Goal: Information Seeking & Learning: Learn about a topic

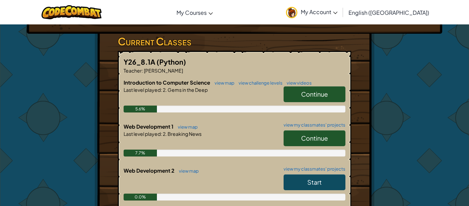
scroll to position [122, 0]
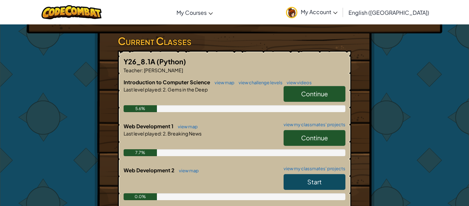
click at [318, 133] on span "Continue" at bounding box center [314, 137] width 27 height 8
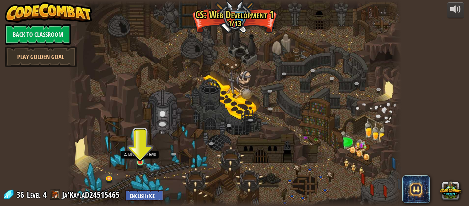
click at [140, 161] on img at bounding box center [140, 153] width 8 height 18
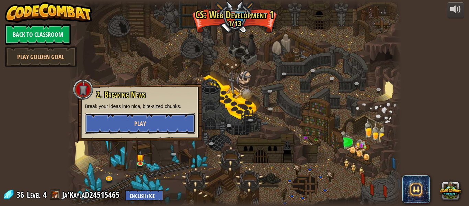
click at [151, 126] on button "Play" at bounding box center [140, 123] width 110 height 21
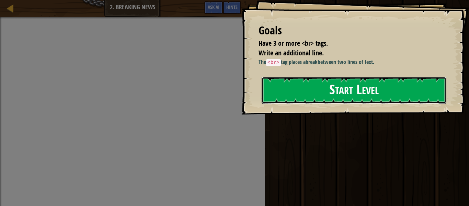
click at [329, 90] on button "Start Level" at bounding box center [353, 90] width 185 height 27
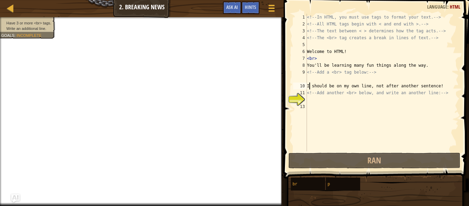
click at [308, 86] on div "<!-- In HTML, you must use tags to format your text. --> <!-- All HTML tags beg…" at bounding box center [381, 89] width 153 height 151
type textarea "I should be on my own line, not after another sentence!"
click at [307, 87] on div "<!-- In HTML, you must use tags to format your text. --> <!-- All HTML tags beg…" at bounding box center [381, 89] width 153 height 151
select select "ace/mode/html"
select select "ace/theme/textmate"
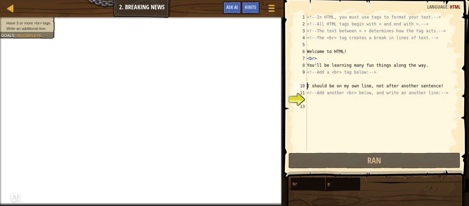
select select "markbegin"
select select "true"
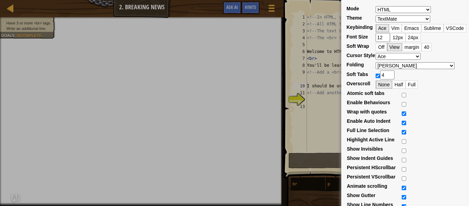
click at [322, 50] on div "Mode ABAP ABC ActionScript [PERSON_NAME] Apache Conf Apex AQL AsciiDoc ASL Asse…" at bounding box center [234, 103] width 469 height 206
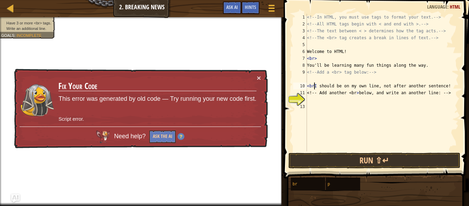
scroll to position [3, 1]
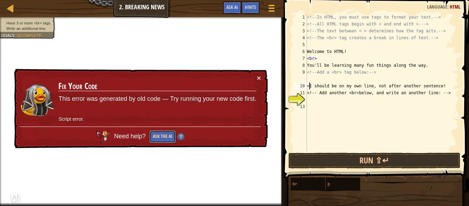
click at [157, 140] on button "Ask the AI" at bounding box center [162, 136] width 26 height 13
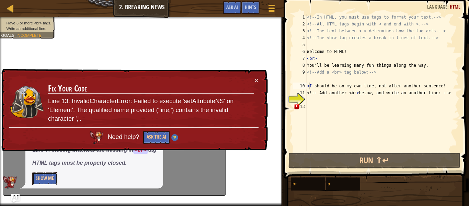
click at [43, 181] on button "Show Me" at bounding box center [44, 178] width 25 height 13
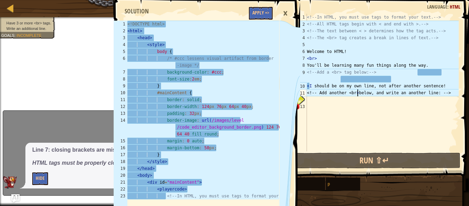
click at [357, 92] on div "<!-- In HTML, you must use tags to format your text. --> <!-- All HTML tags beg…" at bounding box center [381, 89] width 153 height 151
type textarea "<!-- Add another <br> below, and write an another line: -->"
click at [350, 100] on div "<!-- In HTML, you must use tags to format your text. --> <!-- All HTML tags beg…" at bounding box center [381, 89] width 153 height 151
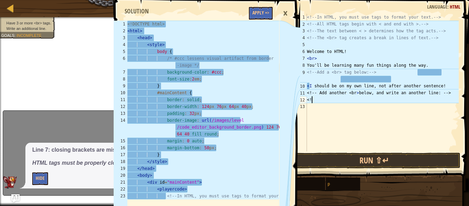
scroll to position [3, 0]
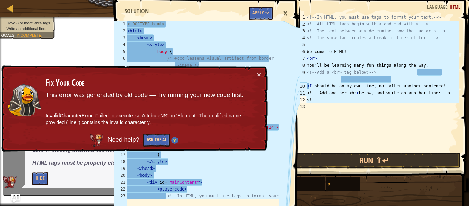
type textarea "<!"
click at [149, 138] on button "Ask the AI" at bounding box center [155, 139] width 26 height 13
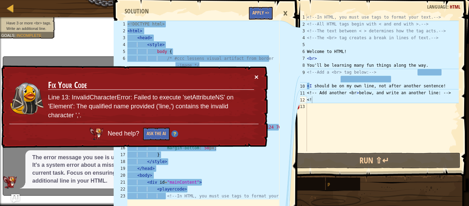
click at [257, 76] on button "×" at bounding box center [256, 76] width 4 height 7
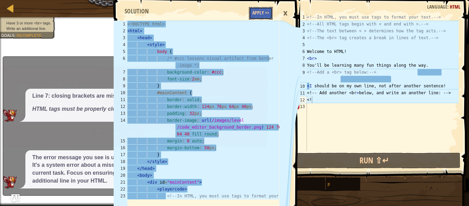
click at [264, 13] on button "Apply =>" at bounding box center [261, 13] width 24 height 13
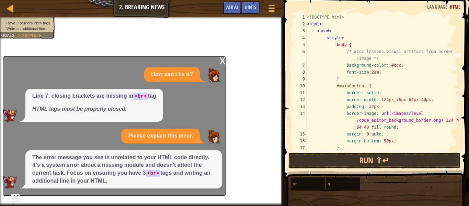
scroll to position [3, 0]
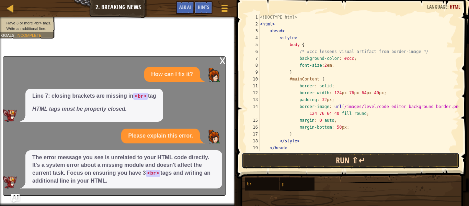
click at [295, 160] on button "Run ⇧↵" at bounding box center [351, 160] width 218 height 16
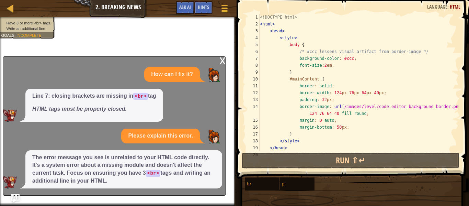
click at [223, 63] on div "x" at bounding box center [222, 60] width 6 height 7
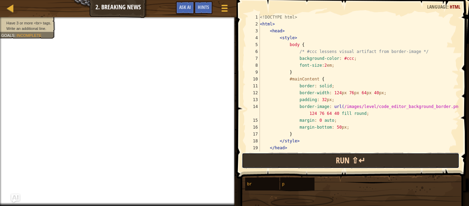
click at [285, 159] on button "Run ⇧↵" at bounding box center [351, 160] width 218 height 16
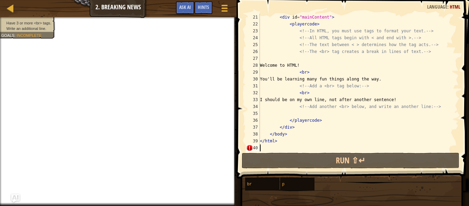
scroll to position [144, 0]
click at [341, 119] on div "< div id = "mainContent" > < playercode > <!-- In HTML, you must use tags to fo…" at bounding box center [358, 89] width 200 height 151
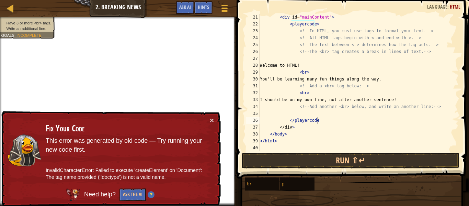
scroll to position [3, 8]
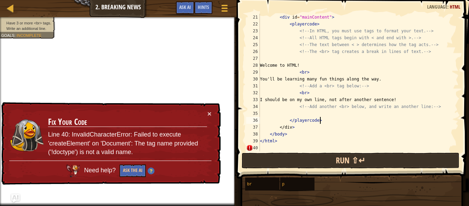
type textarea "</playercode>"
click at [357, 153] on button "Run ⇧↵" at bounding box center [351, 160] width 218 height 16
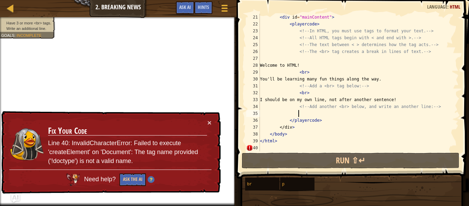
click at [300, 112] on div "< div id = "mainContent" > < playercode > <!-- In HTML, you must use tags to fo…" at bounding box center [358, 89] width 200 height 151
select select "ace/mode/html"
select select "ace/theme/textmate"
select select "markbegin"
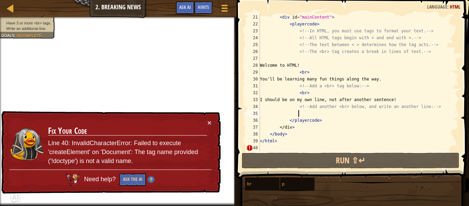
select select "true"
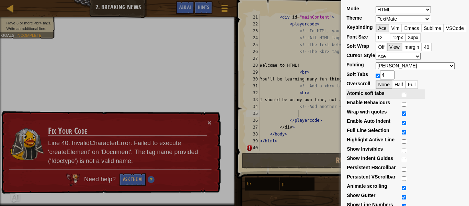
click at [402, 96] on td at bounding box center [413, 93] width 24 height 9
click at [405, 93] on input "Atomic soft tabs" at bounding box center [403, 95] width 4 height 4
checkbox input "true"
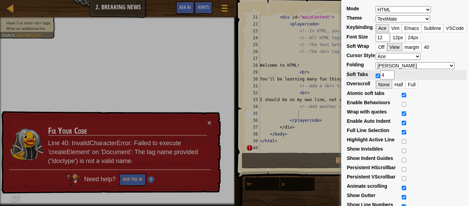
click at [388, 76] on input "4" at bounding box center [387, 74] width 14 height 9
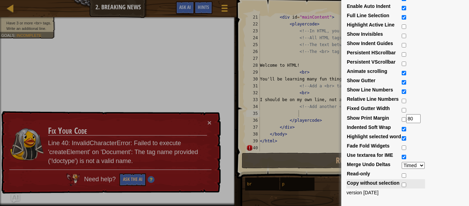
scroll to position [0, 0]
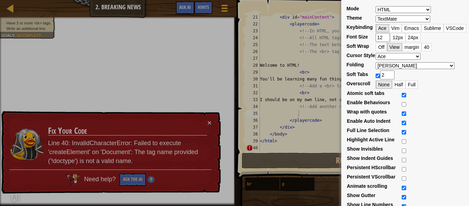
type input "2"
click at [254, 159] on div "Mode ABAP ABC ActionScript [PERSON_NAME] Apache Conf Apex AQL AsciiDoc ASL Asse…" at bounding box center [234, 103] width 469 height 206
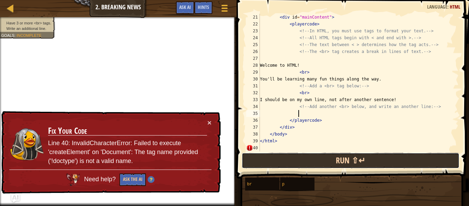
click at [307, 152] on button "Run ⇧↵" at bounding box center [351, 160] width 218 height 16
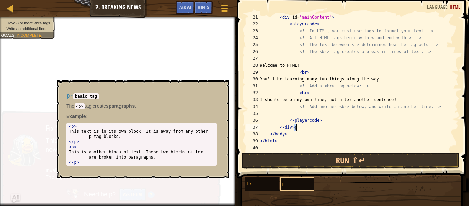
scroll to position [3, 5]
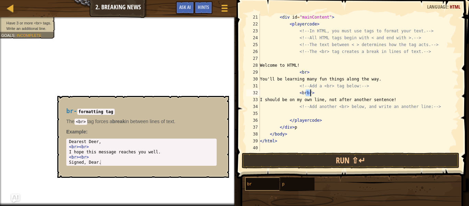
click at [247, 186] on div "br" at bounding box center [268, 183] width 47 height 13
type textarea "<bbrrbr>"
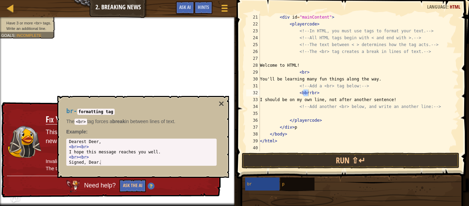
click at [295, 168] on span at bounding box center [353, 79] width 238 height 198
click at [380, 112] on div "< div id = "mainContent" > < playercode > <!-- In HTML, you must use tags to fo…" at bounding box center [358, 89] width 200 height 151
select select "ace/mode/html"
select select "ace/theme/textmate"
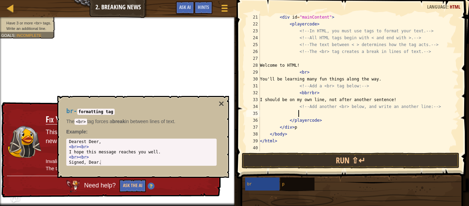
select select "markbegin"
select select "true"
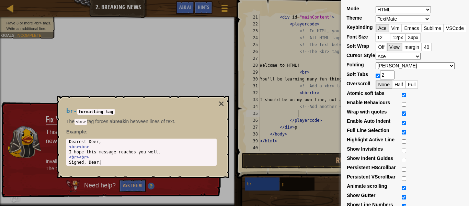
click at [336, 3] on div "Mode ABAP ABC ActionScript [PERSON_NAME] Apache Conf Apex AQL AsciiDoc ASL Asse…" at bounding box center [234, 103] width 469 height 206
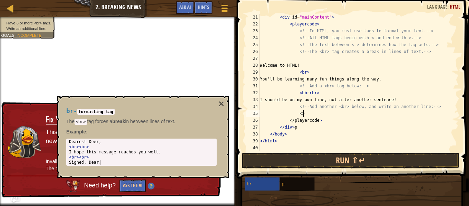
scroll to position [3, 5]
click at [320, 111] on div "< div id = "mainContent" > < playercode > <!-- In HTML, you must use tags to fo…" at bounding box center [358, 82] width 200 height 137
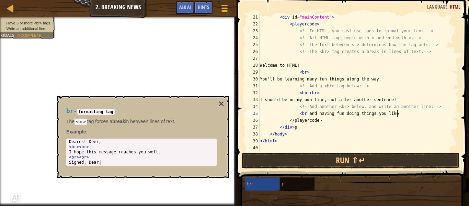
scroll to position [3, 20]
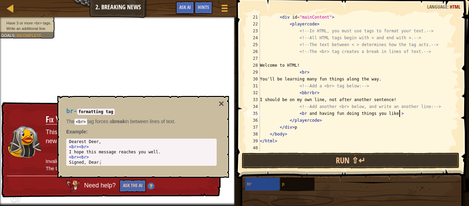
click at [401, 151] on span at bounding box center [353, 79] width 238 height 198
click at [400, 157] on button "Run ⇧↵" at bounding box center [351, 160] width 218 height 16
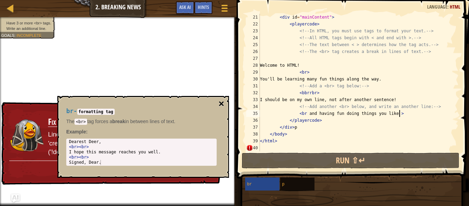
click at [220, 101] on button "×" at bounding box center [221, 104] width 5 height 10
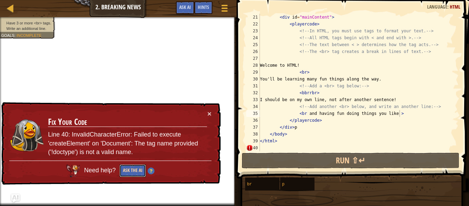
click at [128, 175] on button "Ask the AI" at bounding box center [132, 170] width 26 height 13
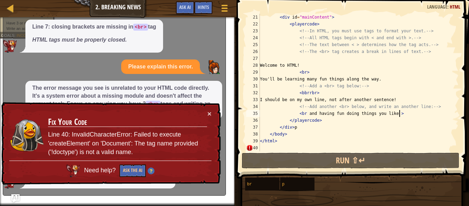
scroll to position [3, 0]
click at [211, 107] on div "× Fix Your Code Line 40: InvalidCharacterError: Failed to execute 'createElemen…" at bounding box center [110, 143] width 221 height 83
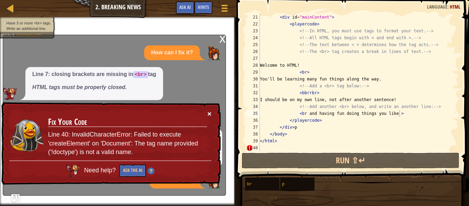
click at [208, 112] on button "×" at bounding box center [209, 113] width 4 height 7
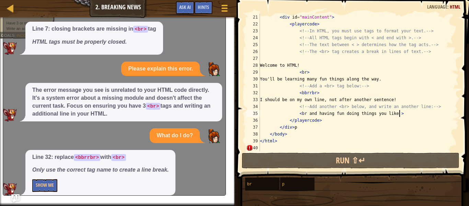
scroll to position [8, 0]
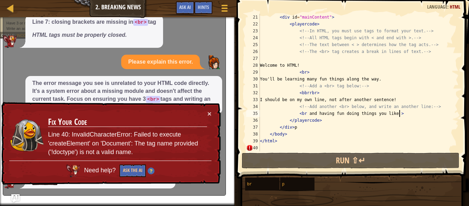
click at [198, 101] on p "The error message you see is unrelated to your HTML code directly. It's a syste…" at bounding box center [123, 94] width 183 height 31
click at [211, 108] on div "× Fix Your Code Line 40: InvalidCharacterError: Failed to execute 'createElemen…" at bounding box center [110, 143] width 221 height 83
click at [211, 110] on button "×" at bounding box center [209, 113] width 4 height 7
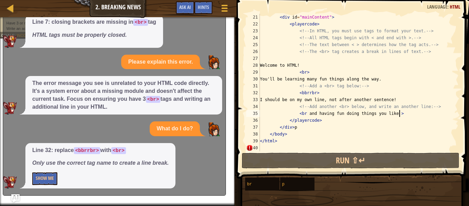
click at [309, 93] on div "< div id = "mainContent" > < playercode > <!-- In HTML, you must use tags to fo…" at bounding box center [358, 89] width 200 height 151
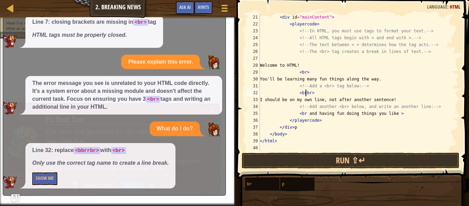
scroll to position [3, 7]
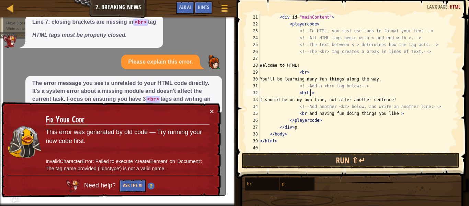
click at [310, 92] on div "< div id = "mainContent" > < playercode > <!-- In HTML, you must use tags to fo…" at bounding box center [358, 89] width 200 height 151
click at [209, 111] on td "Fix Your Code This error was generated by old code — Try running your new code …" at bounding box center [127, 142] width 165 height 70
click at [218, 112] on div "× Fix Your Code This error was generated by old code — Try running your new cod…" at bounding box center [110, 149] width 221 height 97
click at [212, 109] on button "×" at bounding box center [212, 110] width 4 height 7
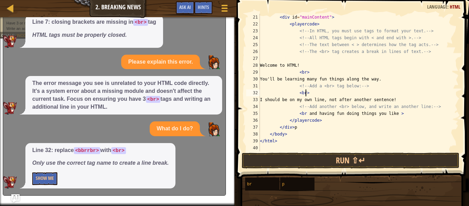
click at [306, 115] on div "< div id = "mainContent" > < playercode > <!-- In HTML, you must use tags to fo…" at bounding box center [358, 89] width 200 height 151
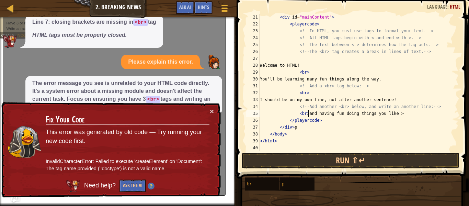
click at [406, 114] on div "< div id = "mainContent" > < playercode > <!-- In HTML, you must use tags to fo…" at bounding box center [358, 89] width 200 height 151
click at [213, 117] on div "× Fix Your Code This error was generated by old code — Try running your new cod…" at bounding box center [110, 149] width 221 height 95
click at [131, 182] on button "Ask the AI" at bounding box center [132, 185] width 27 height 13
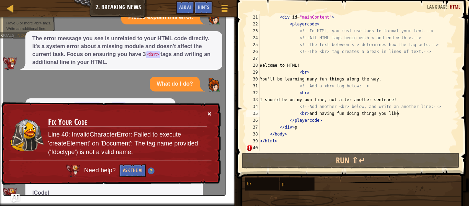
click at [207, 114] on button "×" at bounding box center [209, 113] width 4 height 7
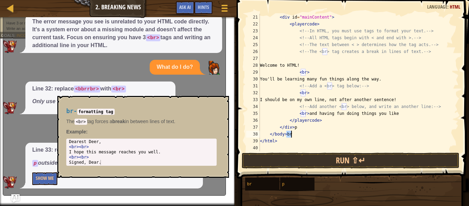
scroll to position [3, 4]
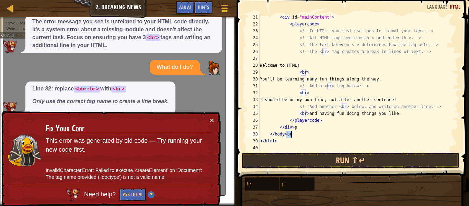
click at [304, 93] on div "< div id = "mainContent" > < playercode > <!-- In HTML, you must use tags to fo…" at bounding box center [358, 89] width 200 height 151
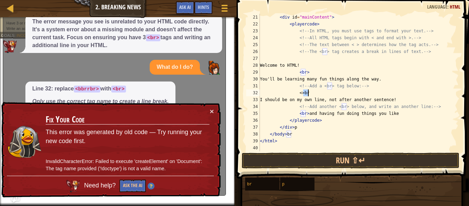
click at [304, 92] on div "< div id = "mainContent" > < playercode > <!-- In HTML, you must use tags to fo…" at bounding box center [358, 82] width 200 height 137
click at [304, 92] on div "< div id = "mainContent" > < playercode > <!-- In HTML, you must use tags to fo…" at bounding box center [358, 89] width 200 height 151
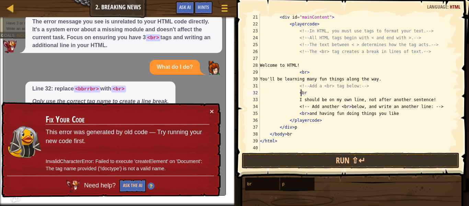
click at [312, 94] on div "< div id = "mainContent" > < playercode > <!-- In HTML, you must use tags to fo…" at bounding box center [358, 89] width 200 height 151
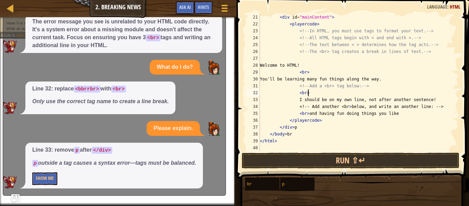
scroll to position [3, 7]
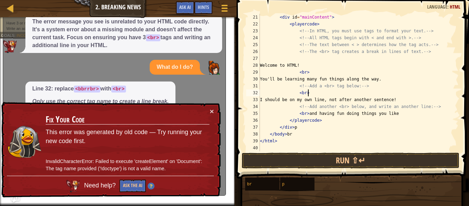
click at [305, 113] on div "< div id = "mainContent" > < playercode > <!-- In HTML, you must use tags to fo…" at bounding box center [358, 89] width 200 height 151
click at [303, 112] on div "< div id = "mainContent" > < playercode > <!-- In HTML, you must use tags to fo…" at bounding box center [358, 89] width 200 height 151
click at [402, 115] on div "< div id = "mainContent" > < playercode > <!-- In HTML, you must use tags to fo…" at bounding box center [358, 89] width 200 height 151
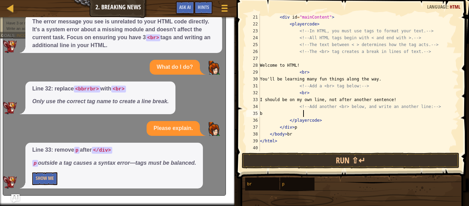
type textarea "b"
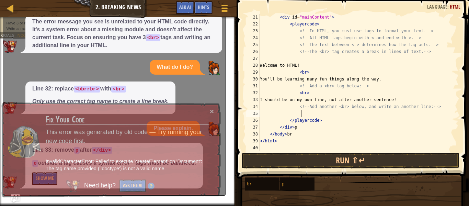
scroll to position [3, 5]
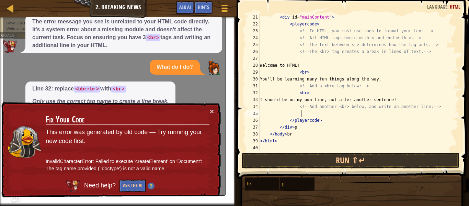
click at [327, 52] on div "< div id = "mainContent" > < playercode > <!-- In HTML, you must use tags to fo…" at bounding box center [358, 89] width 200 height 151
click at [324, 49] on div "< div id = "mainContent" > < playercode > <!-- In HTML, you must use tags to fo…" at bounding box center [358, 82] width 200 height 137
click at [327, 50] on div "< div id = "mainContent" > < playercode > <!-- In HTML, you must use tags to fo…" at bounding box center [358, 89] width 200 height 151
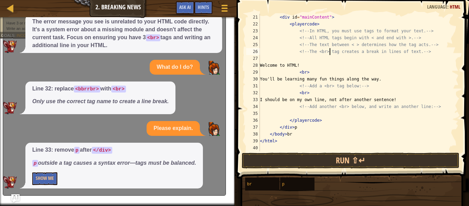
scroll to position [3, 10]
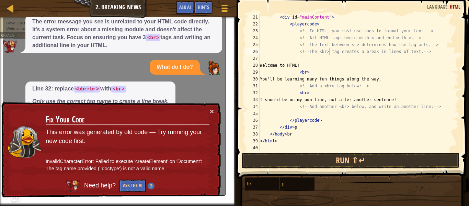
click at [333, 85] on div "< div id = "mainContent" > < playercode > <!-- In HTML, you must use tags to fo…" at bounding box center [358, 89] width 200 height 151
drag, startPoint x: 248, startPoint y: 190, endPoint x: 258, endPoint y: 172, distance: 21.1
click at [258, 177] on div "br p" at bounding box center [354, 184] width 219 height 14
click at [326, 87] on div "< div id = "mainContent" > < playercode > <!-- In HTML, you must use tags to fo…" at bounding box center [358, 89] width 200 height 151
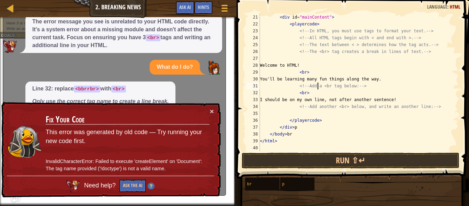
click at [318, 87] on div "< div id = "mainContent" > < playercode > <!-- In HTML, you must use tags to fo…" at bounding box center [358, 89] width 200 height 151
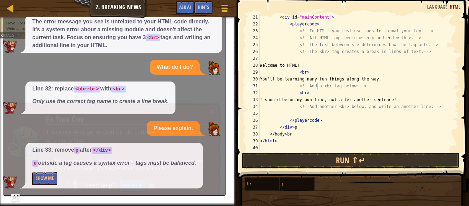
scroll to position [3, 8]
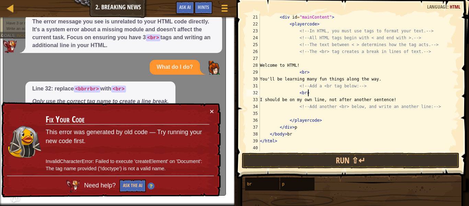
click at [308, 92] on div "< div id = "mainContent" > < playercode > <!-- In HTML, you must use tags to fo…" at bounding box center [358, 89] width 200 height 151
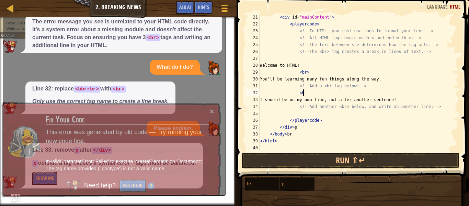
scroll to position [3, 5]
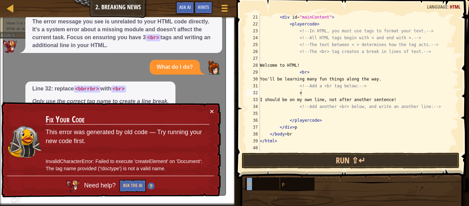
type textarea "<br"
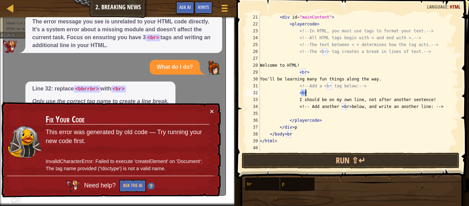
click at [342, 145] on div "< div id = "mainContent" > < playercode > <!-- In HTML, you must use tags to fo…" at bounding box center [358, 89] width 200 height 151
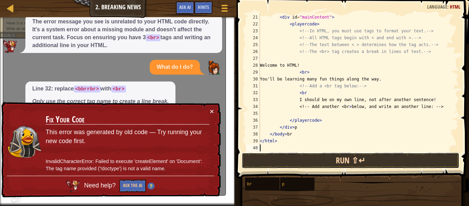
click at [342, 154] on button "Run ⇧↵" at bounding box center [351, 160] width 218 height 16
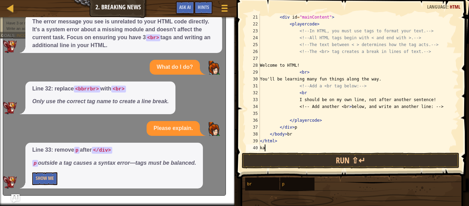
scroll to position [3, 0]
type textarea "k"
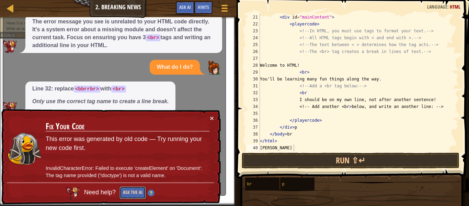
click at [135, 192] on button "Ask the AI" at bounding box center [132, 192] width 27 height 13
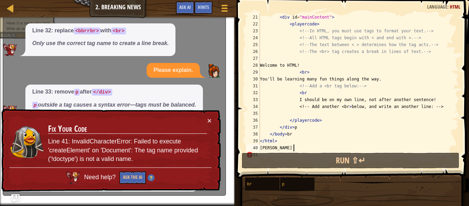
scroll to position [131, 0]
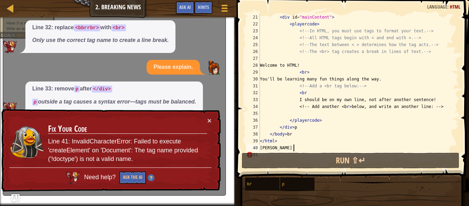
click at [300, 129] on div "< div id = "mainContent" > < playercode > <!-- In HTML, you must use tags to fo…" at bounding box center [358, 89] width 200 height 151
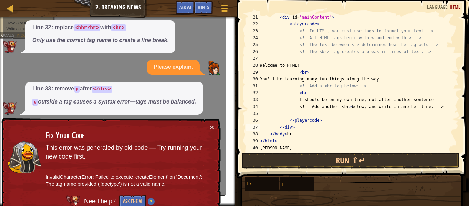
click at [293, 147] on div "< div id = "mainContent" > < playercode > <!-- In HTML, you must use tags to fo…" at bounding box center [358, 89] width 200 height 151
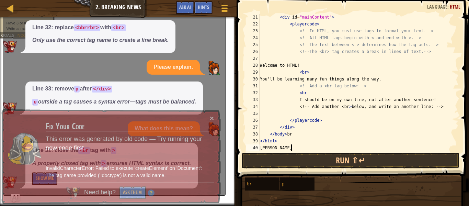
scroll to position [3, 2]
type textarea "j"
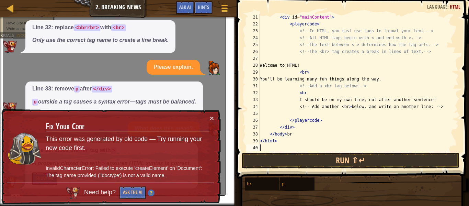
scroll to position [3, 0]
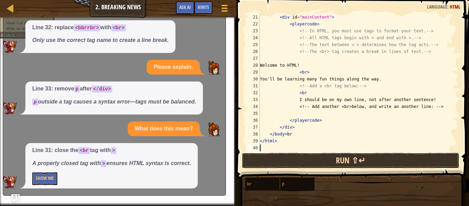
click at [311, 159] on button "Run ⇧↵" at bounding box center [351, 160] width 218 height 16
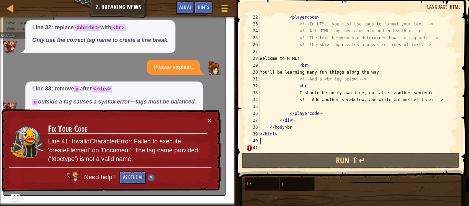
scroll to position [151, 0]
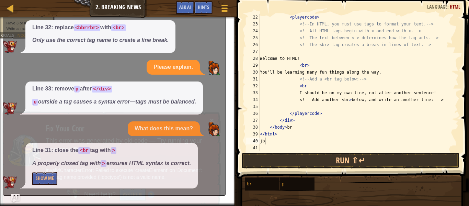
type textarea "jbj"
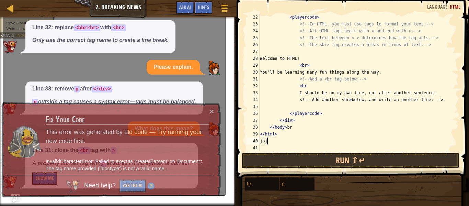
scroll to position [3, 1]
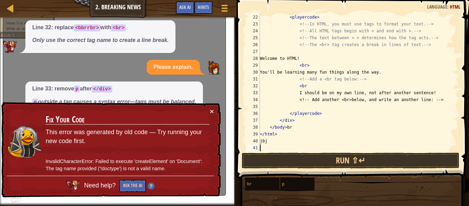
click at [266, 146] on div "< playercode > <!-- In HTML, you must use tags to format your text. --> <!-- Al…" at bounding box center [358, 89] width 200 height 151
click at [278, 160] on button "Run ⇧↵" at bounding box center [351, 160] width 218 height 16
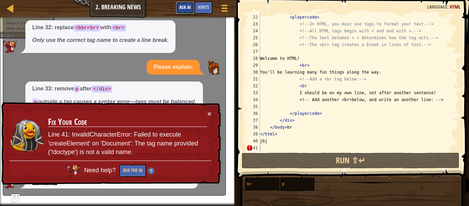
click at [182, 9] on span "Ask AI" at bounding box center [185, 7] width 12 height 7
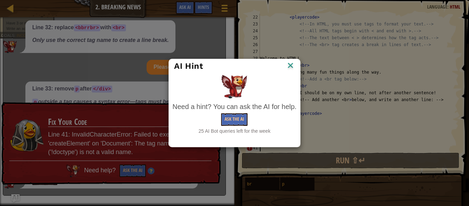
click at [290, 67] on img at bounding box center [290, 66] width 9 height 10
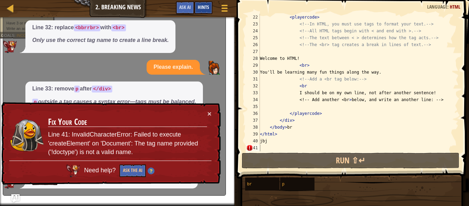
click at [205, 4] on span "Hints" at bounding box center [203, 7] width 11 height 7
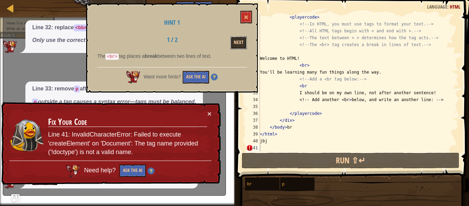
click at [242, 46] on button "Next" at bounding box center [238, 42] width 16 height 13
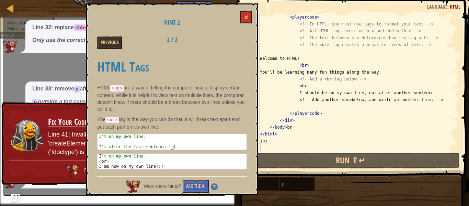
type textarea "jbj"
click at [273, 143] on div "< playercode > <!-- In HTML, you must use tags to format your text. --> <!-- Al…" at bounding box center [358, 89] width 200 height 151
click at [271, 148] on div "< playercode > <!-- In HTML, you must use tags to format your text. --> <!-- Al…" at bounding box center [358, 89] width 200 height 151
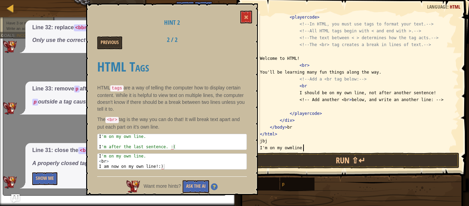
scroll to position [3, 6]
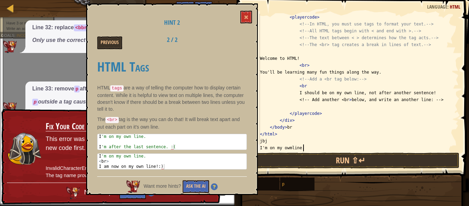
click at [292, 148] on div "< playercode > <!-- In HTML, you must use tags to format your text. --> <!-- Al…" at bounding box center [358, 89] width 200 height 151
click at [310, 148] on div "< playercode > <!-- In HTML, you must use tags to format your text. --> <!-- Al…" at bounding box center [358, 89] width 200 height 151
type textarea "I'm on my owm line."
click at [308, 156] on button "Run ⇧↵" at bounding box center [351, 160] width 218 height 16
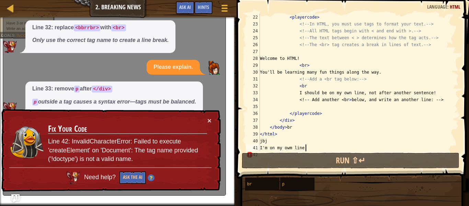
scroll to position [158, 0]
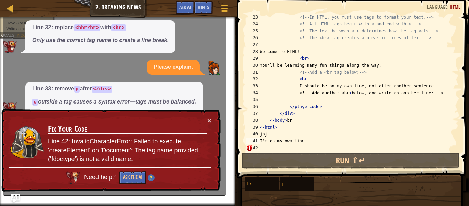
click at [269, 142] on div "<!-- In HTML, you must use tags to format your text. --> <!-- All HTML tags beg…" at bounding box center [358, 89] width 200 height 151
click at [266, 146] on div "<!-- In HTML, you must use tags to format your text. --> <!-- All HTML tags beg…" at bounding box center [358, 89] width 200 height 151
select select "ace/mode/html"
select select "ace/theme/textmate"
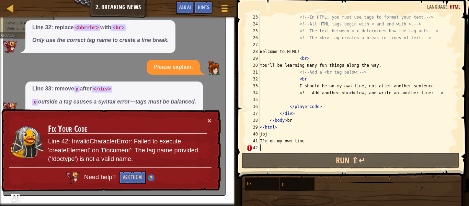
select select "markbegin"
select select "true"
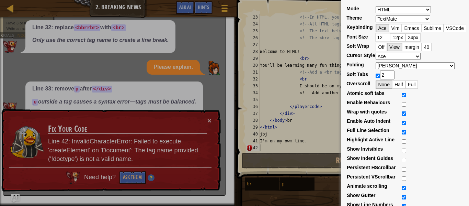
click at [268, 144] on div "Mode ABAP ABC ActionScript [PERSON_NAME] Apache Conf Apex AQL AsciiDoc ASL Asse…" at bounding box center [234, 103] width 469 height 206
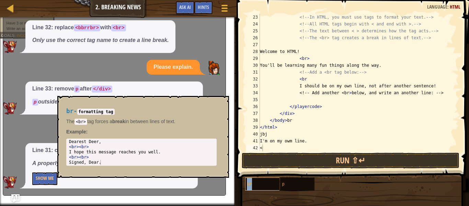
scroll to position [165, 0]
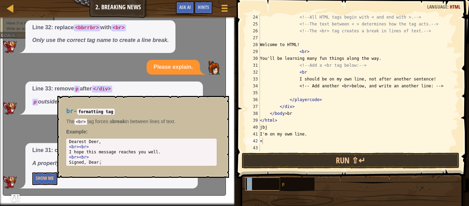
type textarea "<br"
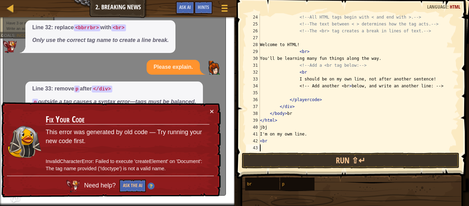
click at [265, 150] on div "<!-- All HTML tags begin with < and end with >. --> <!-- The text between < > d…" at bounding box center [358, 89] width 200 height 151
click at [205, 9] on span "Hints" at bounding box center [203, 7] width 11 height 7
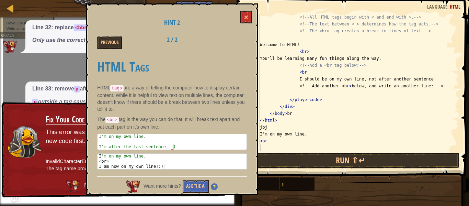
click at [244, 4] on div "Hint 2 Previous 2 / 2 HTML Tags HTML tags are a way of telling the computer how…" at bounding box center [172, 98] width 172 height 191
click at [244, 15] on span at bounding box center [246, 17] width 5 height 5
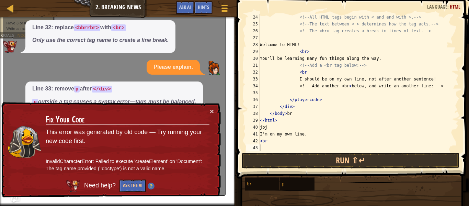
type textarea "<br"
click at [267, 143] on div "<!-- All HTML tags begin with < and end with >. --> <!-- The text between < > d…" at bounding box center [358, 89] width 200 height 151
click at [261, 151] on span at bounding box center [353, 79] width 238 height 198
click at [265, 147] on div "<!-- All HTML tags begin with < and end with >. --> <!-- The text between < > d…" at bounding box center [358, 89] width 200 height 151
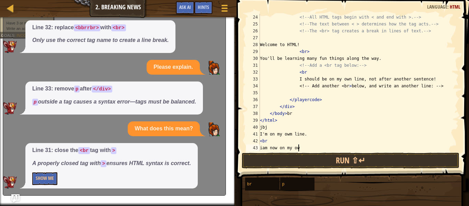
scroll to position [3, 5]
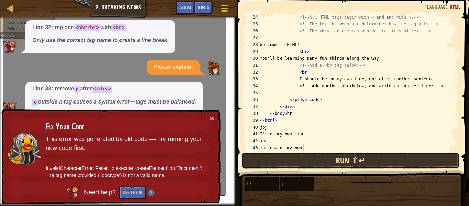
click at [268, 155] on button "Run ⇧↵" at bounding box center [351, 160] width 218 height 16
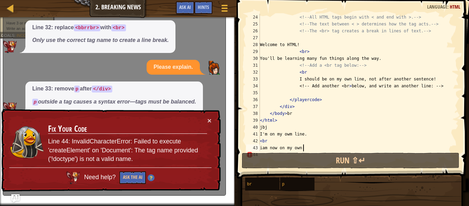
click at [203, 117] on td "Fix Your Code Line 44: InvalidCharacterError: Failed to execute 'createElement'…" at bounding box center [128, 142] width 160 height 50
click at [137, 180] on button "Ask the AI" at bounding box center [132, 177] width 26 height 13
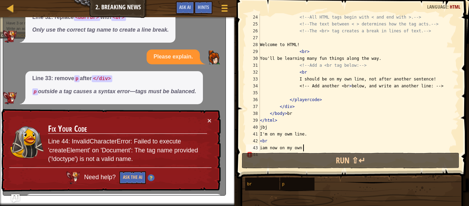
scroll to position [185, 0]
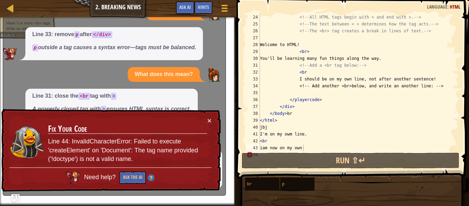
click at [210, 125] on div "× Fix Your Code Line 44: InvalidCharacterError: Failed to execute 'createElemen…" at bounding box center [110, 150] width 221 height 83
click at [208, 120] on button "×" at bounding box center [209, 120] width 4 height 7
click at [269, 140] on div "<!-- All HTML tags begin with < and end with >. --> <!-- The text between < > d…" at bounding box center [358, 89] width 200 height 151
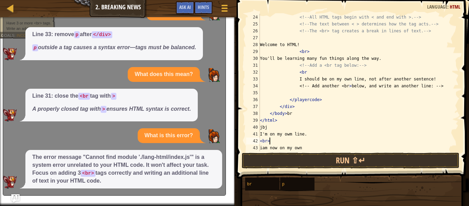
scroll to position [3, 1]
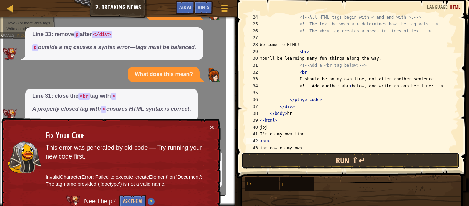
click at [286, 156] on button "Run ⇧↵" at bounding box center [351, 160] width 218 height 16
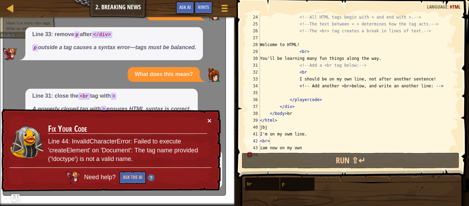
click at [210, 120] on button "×" at bounding box center [209, 120] width 4 height 7
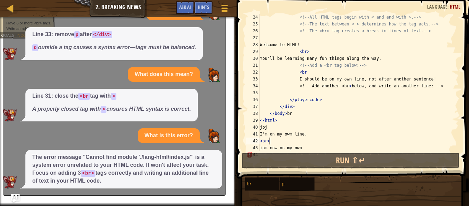
click at [270, 125] on div "<!-- All HTML tags begin with < and end with >. --> <!-- The text between < > d…" at bounding box center [358, 89] width 200 height 151
type textarea "j"
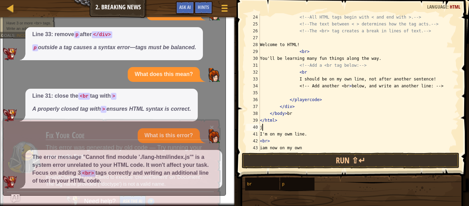
scroll to position [3, 0]
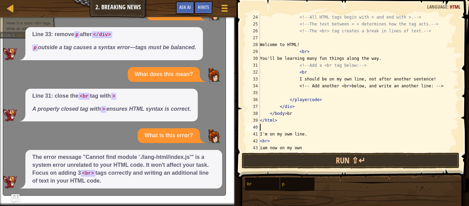
type textarea "</html>"
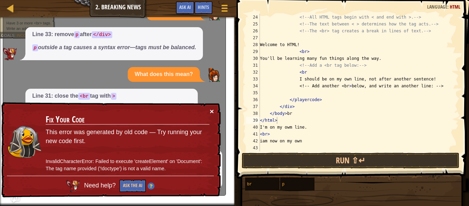
click at [212, 108] on button "×" at bounding box center [212, 110] width 4 height 7
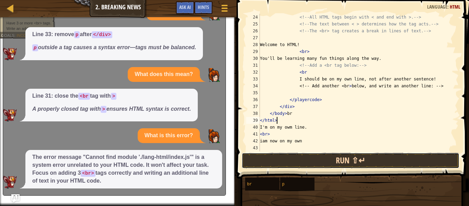
click at [272, 164] on button "Run ⇧↵" at bounding box center [351, 160] width 218 height 16
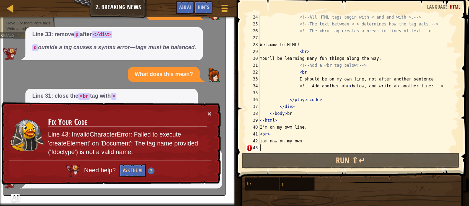
click at [266, 148] on div "<!-- All HTML tags begin with < and end with >. --> <!-- The text between < > d…" at bounding box center [358, 89] width 200 height 151
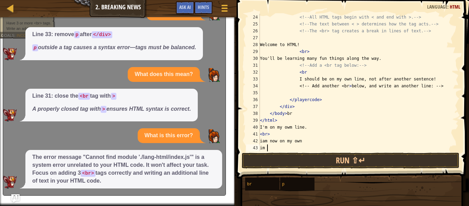
scroll to position [3, 0]
type textarea "i"
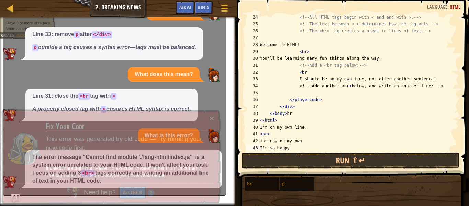
type textarea "I'm so happy"
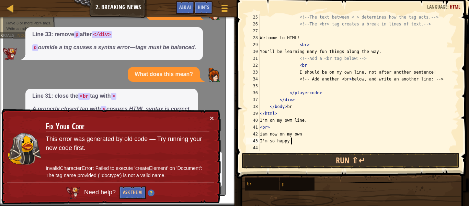
scroll to position [172, 0]
click at [259, 147] on div "44" at bounding box center [253, 147] width 14 height 7
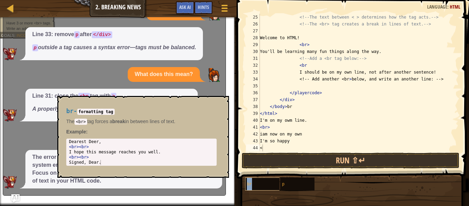
scroll to position [178, 0]
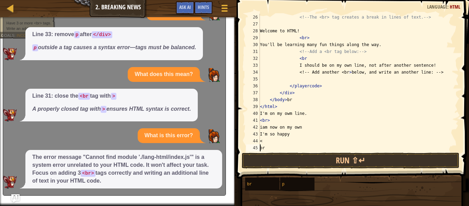
click at [268, 146] on div "<!-- The <br> tag creates a break in lines of text. --> Welcome to HTML! < br >…" at bounding box center [358, 89] width 200 height 151
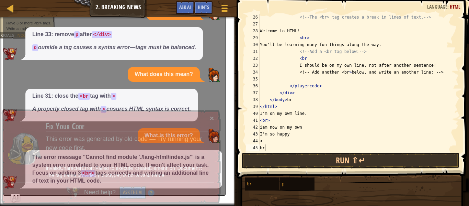
type textarea "b"
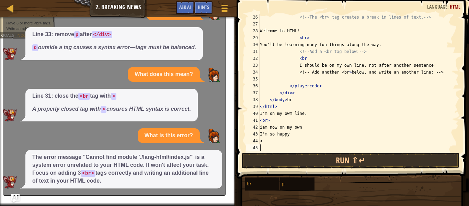
scroll to position [3, 0]
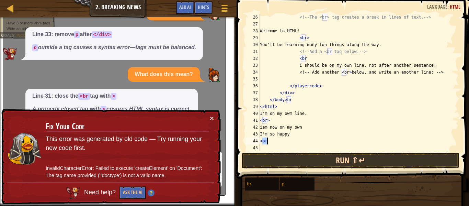
click at [274, 140] on div "<!-- The <br> tag creates a break in lines of text. --> Welcome to HTML! < br >…" at bounding box center [358, 82] width 200 height 137
type textarea "<br>"
click at [273, 147] on div "<!-- The <br> tag creates a break in lines of text. --> Welcome to HTML! < br >…" at bounding box center [358, 89] width 200 height 151
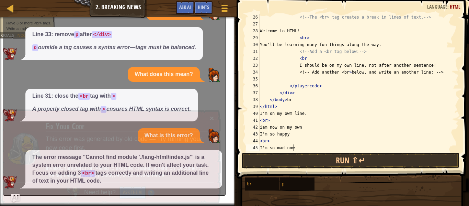
scroll to position [3, 4]
type textarea "I'm so mad now"
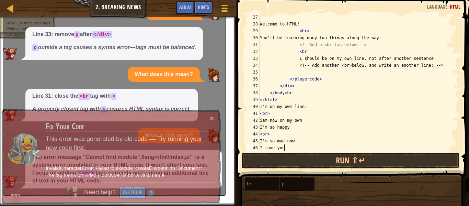
scroll to position [3, 3]
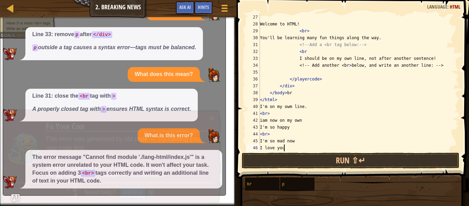
type textarea "I love you"
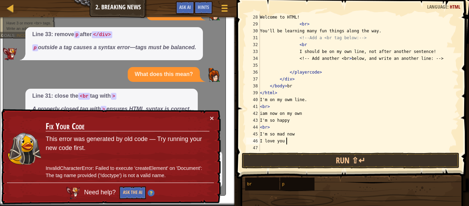
scroll to position [192, 0]
click at [260, 146] on div "Welcome to HTML! < br > You'll be learning many fun things along the way. <!-- …" at bounding box center [358, 89] width 200 height 151
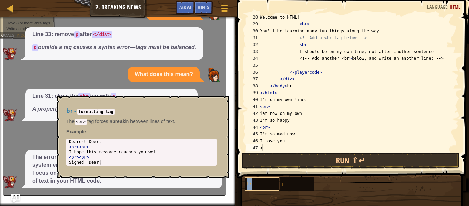
scroll to position [199, 0]
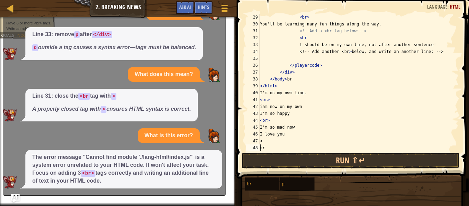
click at [267, 148] on div "< br > You'll be learning many fun things along the way. <!-- Add a <br tag bel…" at bounding box center [358, 89] width 200 height 151
type textarea "b"
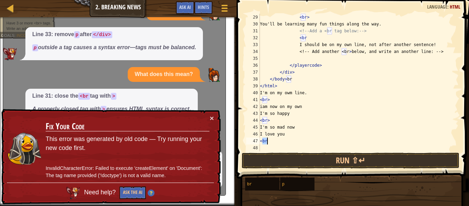
click at [275, 140] on div "< br > You'll be learning many fun things along the way. <!-- Add a <br tag bel…" at bounding box center [358, 82] width 200 height 137
type textarea "<br>"
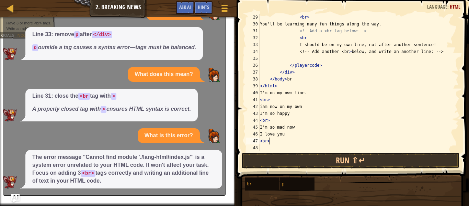
scroll to position [3, 1]
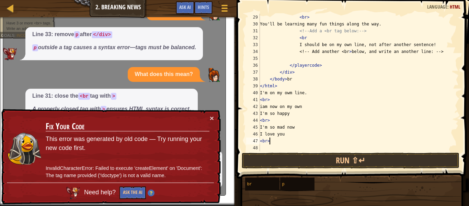
click at [267, 146] on div "< br > You'll be learning many fun things along the way. <!-- Add a <br tag bel…" at bounding box center [358, 89] width 200 height 151
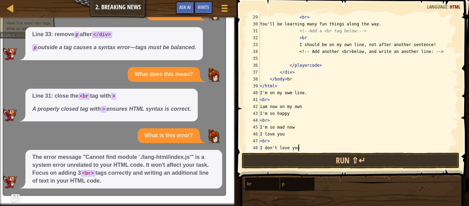
scroll to position [3, 5]
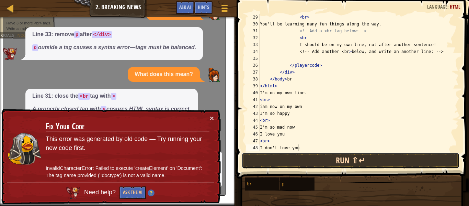
click at [273, 155] on button "Run ⇧↵" at bounding box center [351, 160] width 218 height 16
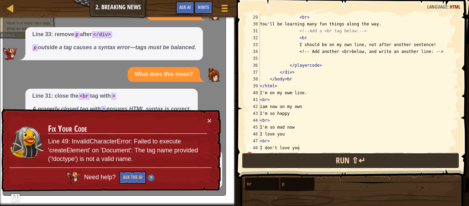
click at [277, 158] on button "Run ⇧↵" at bounding box center [351, 160] width 218 height 16
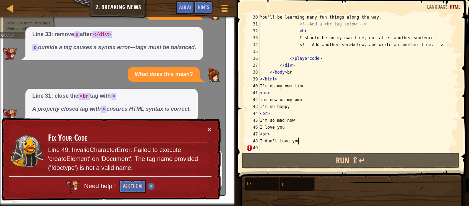
scroll to position [206, 0]
click at [139, 186] on button "Ask the AI" at bounding box center [132, 186] width 26 height 13
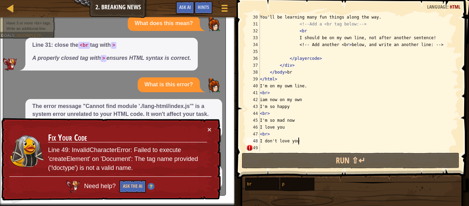
scroll to position [249, 0]
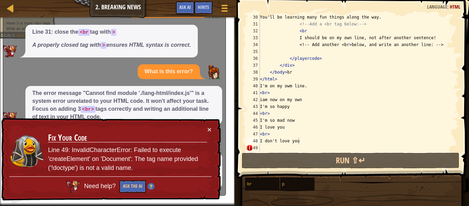
click at [216, 133] on div "× Fix Your Code Line 49: InvalidCharacterError: Failed to execute 'createElemen…" at bounding box center [110, 159] width 221 height 83
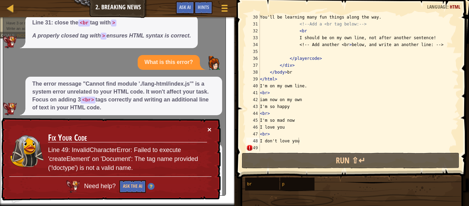
click at [211, 127] on button "×" at bounding box center [209, 129] width 4 height 7
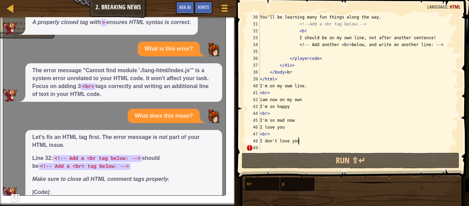
scroll to position [283, 0]
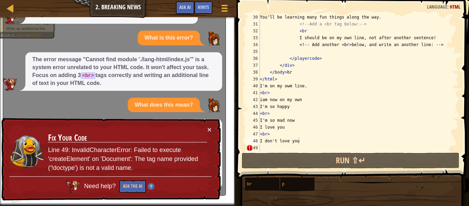
click at [214, 128] on div "× Fix Your Code Line 49: InvalidCharacterError: Failed to execute 'createElemen…" at bounding box center [110, 159] width 221 height 83
click at [211, 128] on button "×" at bounding box center [209, 129] width 4 height 7
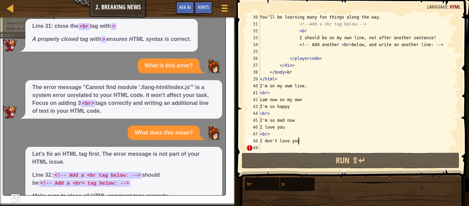
scroll to position [288, 0]
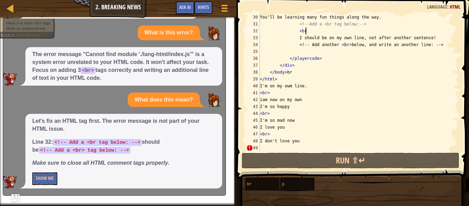
click at [330, 29] on div "You'll be learning many fun things along the way. <!-- Add a <br tag below: -->…" at bounding box center [358, 89] width 200 height 151
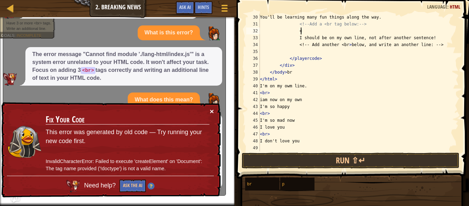
click at [212, 113] on button "×" at bounding box center [212, 111] width 4 height 7
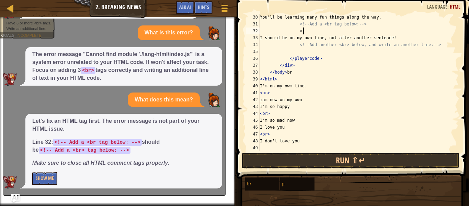
scroll to position [3, 6]
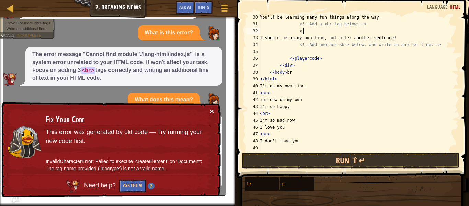
click at [210, 111] on button "×" at bounding box center [212, 110] width 4 height 7
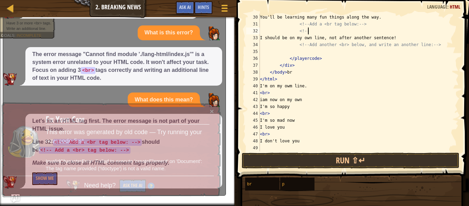
scroll to position [3, 7]
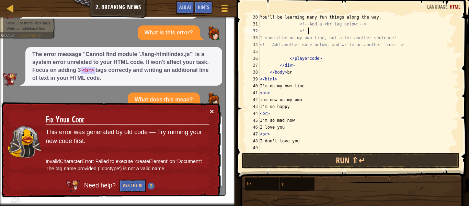
click at [210, 109] on button "×" at bounding box center [212, 110] width 4 height 7
click at [213, 113] on button "×" at bounding box center [212, 110] width 4 height 7
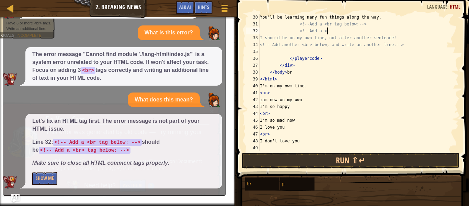
scroll to position [3, 9]
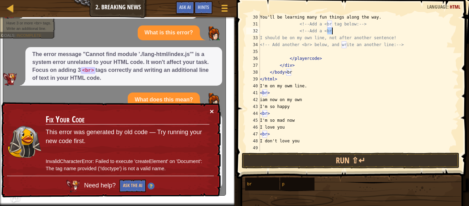
click at [210, 107] on button "×" at bounding box center [212, 110] width 4 height 7
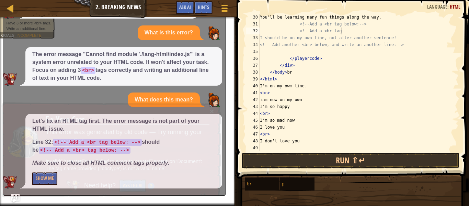
scroll to position [3, 11]
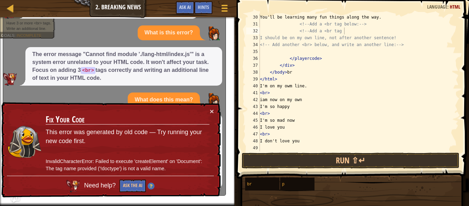
click at [214, 109] on div "× Fix Your Code This error was generated by old code — Try running your new cod…" at bounding box center [110, 149] width 221 height 95
click at [210, 110] on button "×" at bounding box center [212, 110] width 4 height 7
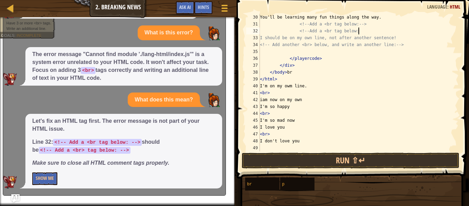
scroll to position [3, 14]
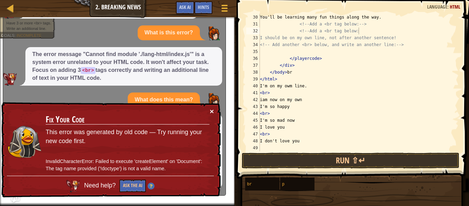
click at [210, 113] on button "×" at bounding box center [212, 111] width 4 height 7
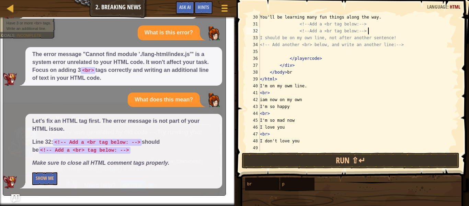
scroll to position [3, 15]
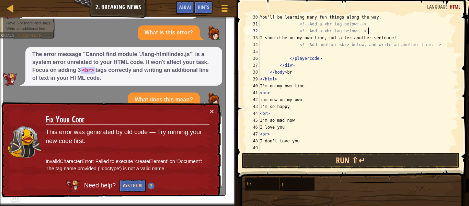
type textarea "<!-- Add a <br tag below: -->"
click at [349, 168] on span at bounding box center [353, 79] width 238 height 198
click at [345, 162] on button "Run ⇧↵" at bounding box center [351, 160] width 218 height 16
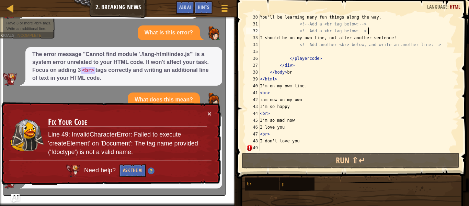
click at [213, 112] on div "× Fix Your Code Line 49: InvalidCharacterError: Failed to execute 'createElemen…" at bounding box center [110, 143] width 221 height 83
click at [208, 117] on div "× Fix Your Code Line 49: InvalidCharacterError: Failed to execute 'createElemen…" at bounding box center [110, 143] width 222 height 85
click at [207, 114] on td "Fix Your Code Line 49: InvalidCharacterError: Failed to execute 'createElement'…" at bounding box center [128, 134] width 160 height 51
click at [208, 113] on button "×" at bounding box center [209, 113] width 4 height 7
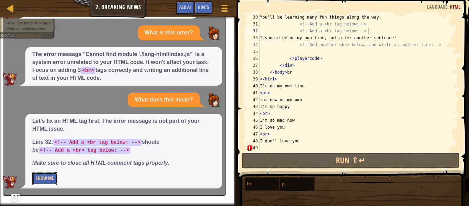
click at [44, 180] on button "Show Me" at bounding box center [44, 178] width 25 height 13
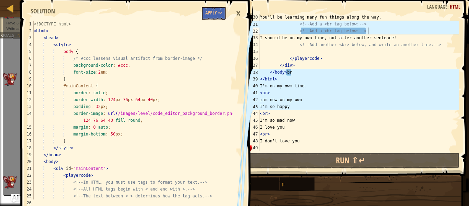
click at [191, 13] on span at bounding box center [138, 183] width 238 height 406
click at [241, 15] on div "×" at bounding box center [238, 13] width 12 height 16
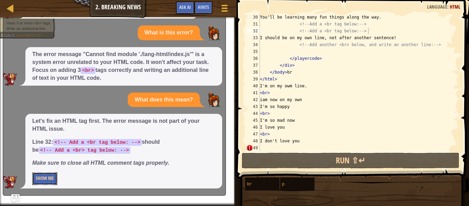
click at [51, 177] on button "Show Me" at bounding box center [44, 178] width 25 height 13
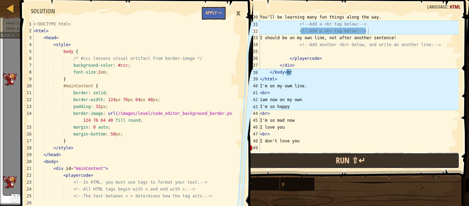
click at [335, 161] on button "Run ⇧↵" at bounding box center [351, 160] width 218 height 16
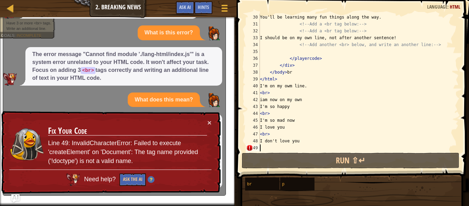
click at [309, 145] on div "You'll be learning many fun things along the way. <!-- Add a <br tag below: -->…" at bounding box center [358, 89] width 200 height 151
click at [129, 169] on div "Need help? Ask the AI" at bounding box center [110, 177] width 202 height 16
click at [134, 183] on button "Ask the AI" at bounding box center [132, 179] width 26 height 13
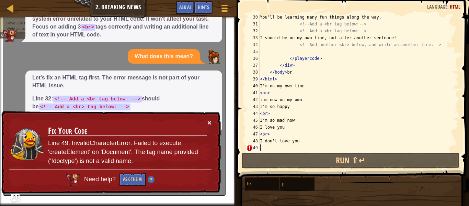
click at [208, 120] on button "×" at bounding box center [209, 122] width 4 height 7
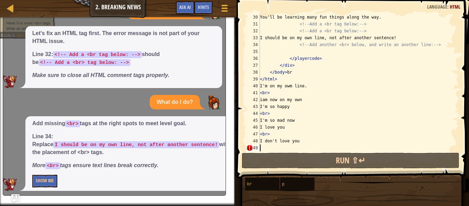
scroll to position [378, 0]
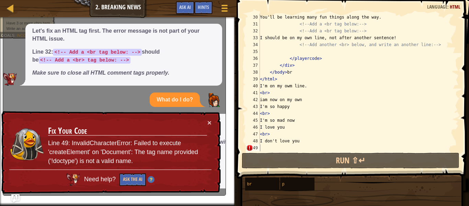
click at [211, 117] on div "× Fix Your Code Line 49: InvalidCharacterError: Failed to execute 'createElemen…" at bounding box center [110, 152] width 221 height 83
click at [212, 120] on div "× Fix Your Code Line 49: InvalidCharacterError: Failed to execute 'createElemen…" at bounding box center [110, 152] width 221 height 84
click at [210, 119] on button "×" at bounding box center [209, 122] width 4 height 7
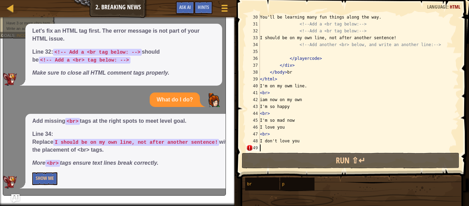
click at [296, 38] on div "You'll be learning many fun things along the way. <!-- Add a <br tag below: -->…" at bounding box center [358, 89] width 200 height 151
click at [295, 41] on div "You'll be learning many fun things along the way. <!-- Add a <br tag below: -->…" at bounding box center [358, 89] width 200 height 151
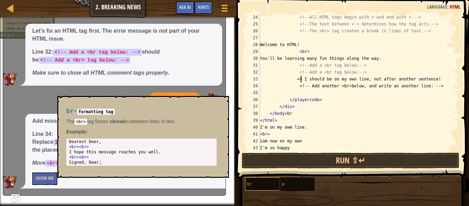
scroll to position [3, 6]
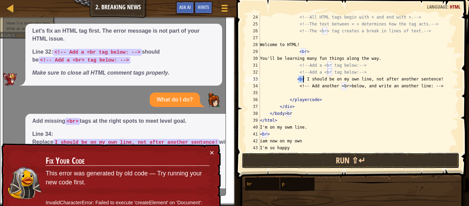
click at [305, 159] on button "Run ⇧↵" at bounding box center [351, 160] width 218 height 16
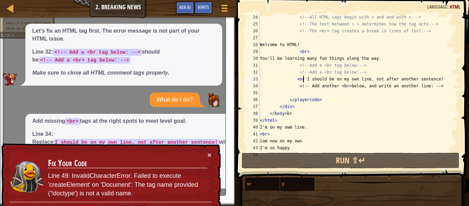
click at [207, 158] on h3 "Fix Your Code" at bounding box center [127, 163] width 159 height 12
click at [207, 157] on button "×" at bounding box center [209, 154] width 4 height 7
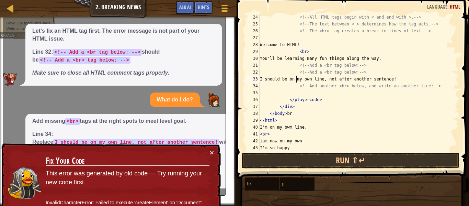
click at [298, 96] on div "<!-- All HTML tags begin with < and end with >. --> <!-- The text between < > d…" at bounding box center [358, 89] width 200 height 151
type textarea "</playercode>"
click at [299, 91] on div "<!-- All HTML tags begin with < and end with >. --> <!-- The text between < > d…" at bounding box center [358, 89] width 200 height 151
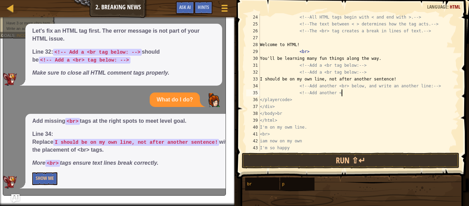
scroll to position [3, 11]
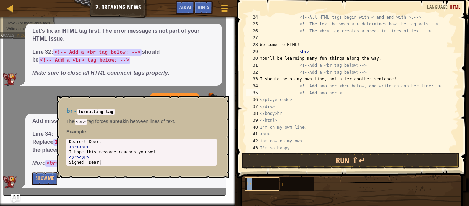
click at [256, 190] on div "br" at bounding box center [268, 183] width 47 height 13
click at [264, 186] on div "br" at bounding box center [268, 183] width 47 height 13
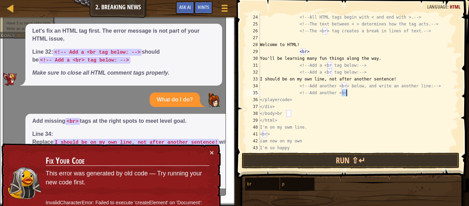
click at [351, 93] on div "<!-- All HTML tags begin with < and end with >. --> <!-- The text between < > d…" at bounding box center [358, 82] width 200 height 137
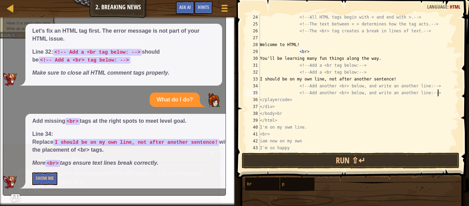
scroll to position [3, 25]
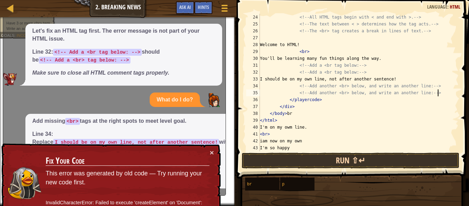
type textarea "<!-- Add another <br> below, and write an another line:-->"
click at [279, 157] on button "Run ⇧↵" at bounding box center [351, 160] width 218 height 16
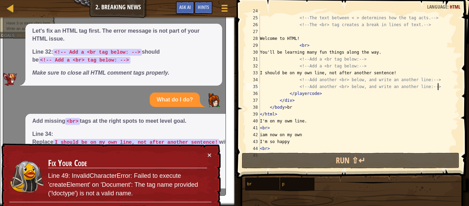
scroll to position [206, 0]
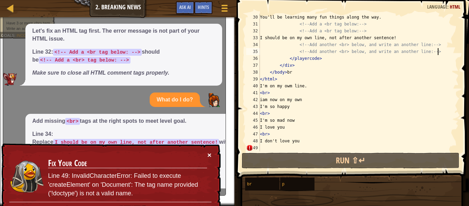
click at [210, 151] on button "×" at bounding box center [209, 154] width 4 height 7
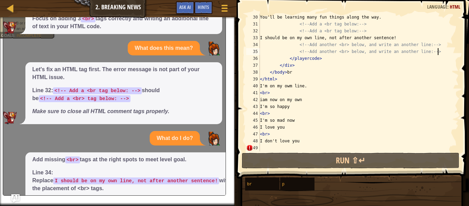
scroll to position [378, 0]
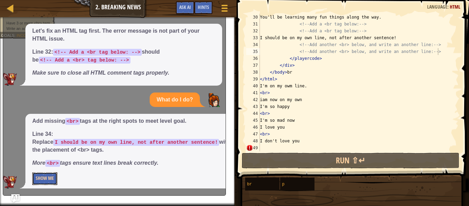
click at [39, 173] on button "Show Me" at bounding box center [44, 178] width 25 height 13
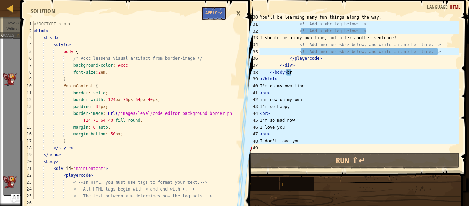
type textarea "<!DOCTYPE html>"
click at [217, 23] on div "<! DOCTYPE html > < html > < head > < style > body { /* #ccc lessens visual art…" at bounding box center [132, 117] width 200 height 192
click at [214, 18] on button "Apply =>" at bounding box center [214, 13] width 24 height 13
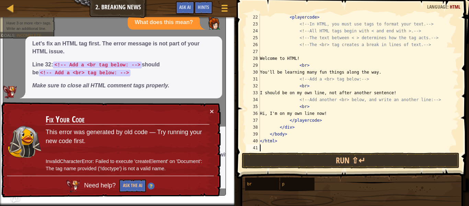
scroll to position [151, 0]
click at [213, 111] on button "×" at bounding box center [212, 110] width 4 height 7
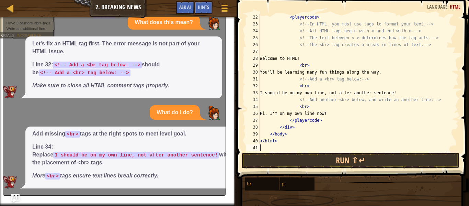
click at [201, 15] on div "Game Menu Done Hints Ask AI" at bounding box center [202, 9] width 61 height 16
click at [16, 9] on link "Map" at bounding box center [15, 8] width 3 height 9
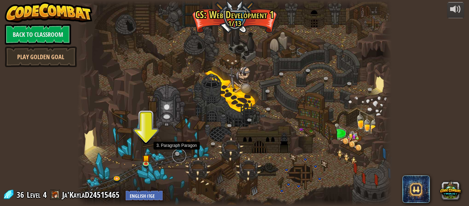
click at [176, 150] on link at bounding box center [179, 156] width 14 height 14
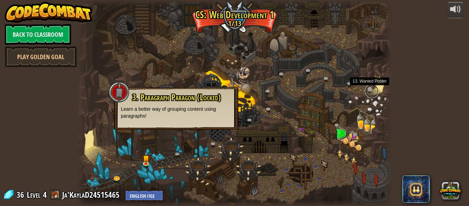
click at [370, 87] on link at bounding box center [372, 91] width 14 height 14
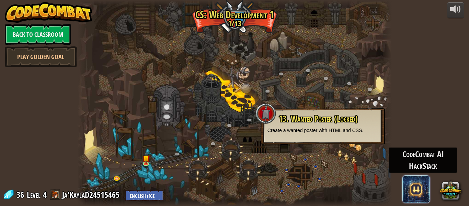
click at [419, 178] on span at bounding box center [415, 188] width 27 height 27
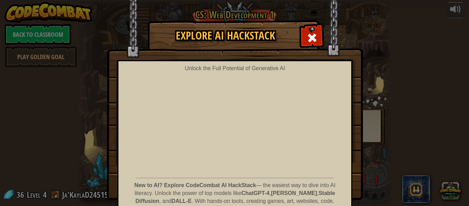
click at [360, 86] on img at bounding box center [235, 100] width 256 height 200
click at [303, 37] on div at bounding box center [312, 37] width 22 height 22
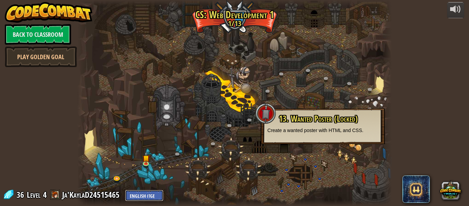
click at [150, 196] on select "English ([GEOGRAPHIC_DATA]) English ([GEOGRAPHIC_DATA]) 简体中文 繁體中文 русский españ…" at bounding box center [144, 194] width 38 height 11
select select "zh-HANS"
click at [125, 189] on select "English ([GEOGRAPHIC_DATA]) English ([GEOGRAPHIC_DATA]) 简体中文 繁體中文 русский españ…" at bounding box center [144, 194] width 38 height 11
select select "zh-HANS"
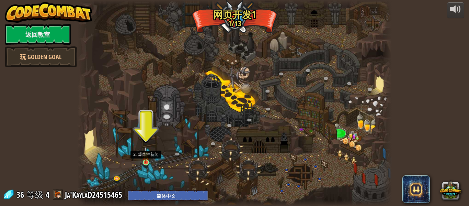
click at [146, 161] on img at bounding box center [145, 154] width 7 height 16
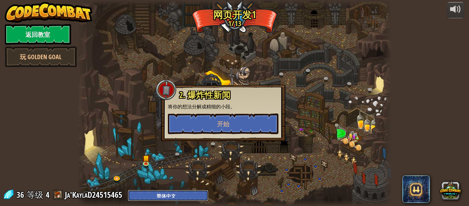
click at [164, 197] on select "English ([GEOGRAPHIC_DATA]) English ([GEOGRAPHIC_DATA]) 简体中文 繁體中文 русский españ…" at bounding box center [168, 194] width 81 height 11
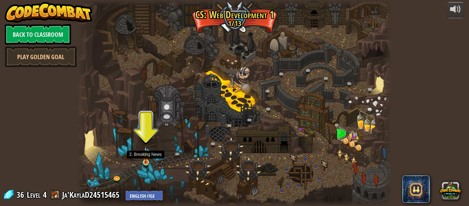
click at [147, 157] on img at bounding box center [145, 154] width 7 height 16
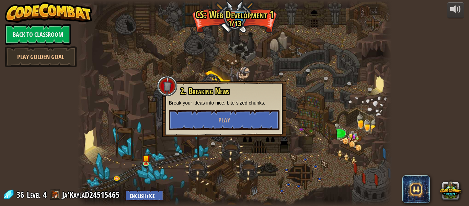
click at [117, 76] on div at bounding box center [234, 103] width 314 height 206
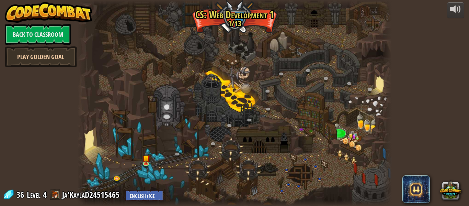
click at [39, 61] on link "Play Golden Goal" at bounding box center [41, 56] width 72 height 21
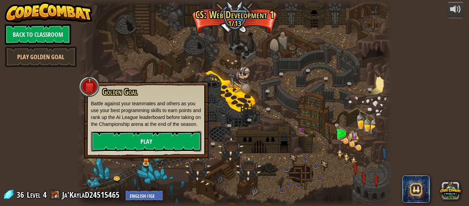
click at [122, 149] on link "Play" at bounding box center [146, 141] width 110 height 21
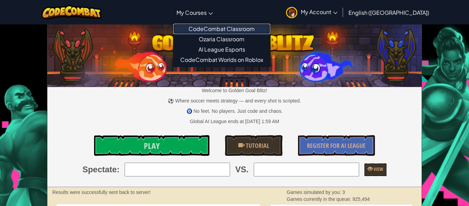
click at [233, 28] on link "CodeCombat Classroom" at bounding box center [221, 29] width 97 height 10
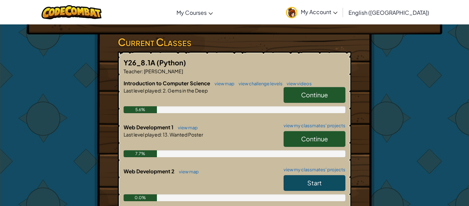
scroll to position [120, 0]
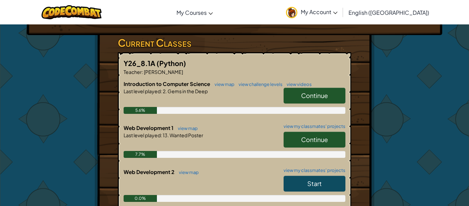
click at [307, 87] on link "Continue" at bounding box center [314, 95] width 62 height 16
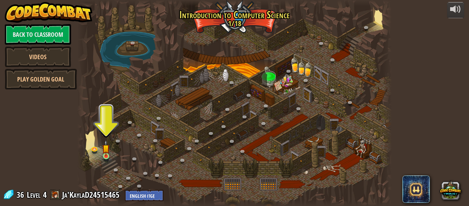
click at [106, 153] on img at bounding box center [105, 148] width 7 height 16
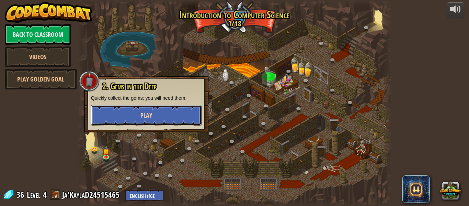
click at [130, 122] on button "Play" at bounding box center [146, 115] width 110 height 21
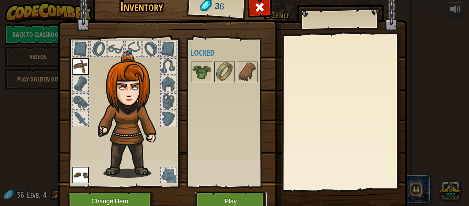
click at [227, 200] on button "Play" at bounding box center [231, 200] width 72 height 19
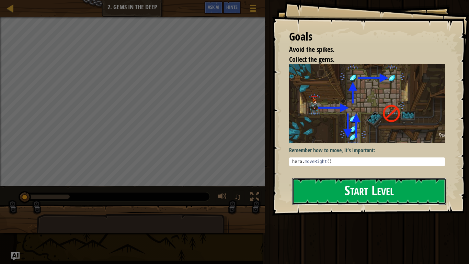
click at [361, 194] on button "Start Level" at bounding box center [369, 190] width 154 height 27
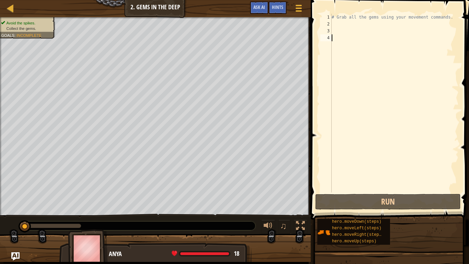
click at [388, 146] on div "# Grab all the gems using your movement commands." at bounding box center [394, 110] width 128 height 192
click at [7, 10] on div at bounding box center [10, 8] width 9 height 9
